Goal: Information Seeking & Learning: Learn about a topic

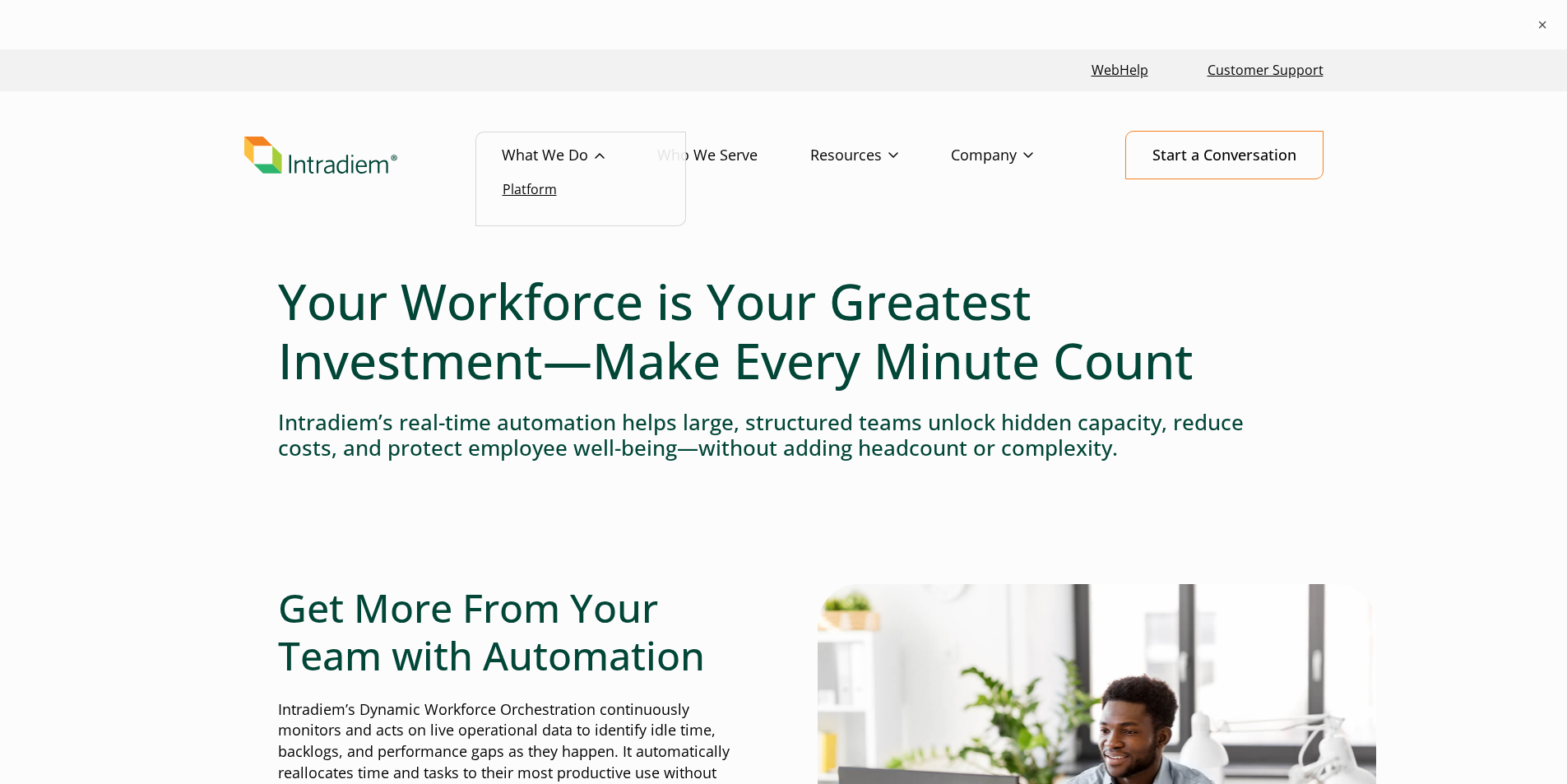
click at [555, 186] on link "Platform" at bounding box center [530, 190] width 54 height 18
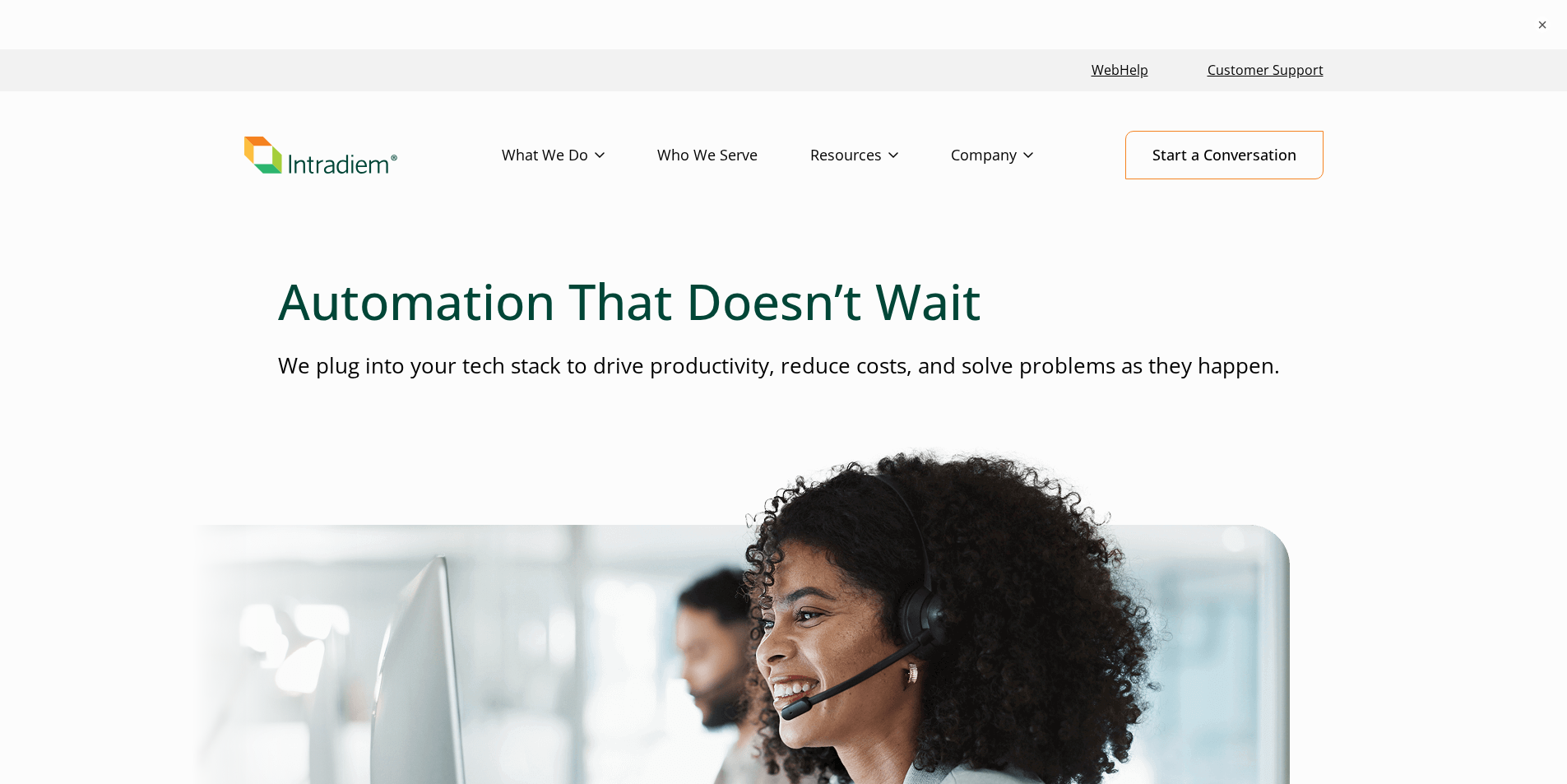
click at [1075, 256] on div at bounding box center [784, 258] width 1012 height 27
click at [543, 188] on link "Platform" at bounding box center [530, 190] width 54 height 18
